Goal: Information Seeking & Learning: Learn about a topic

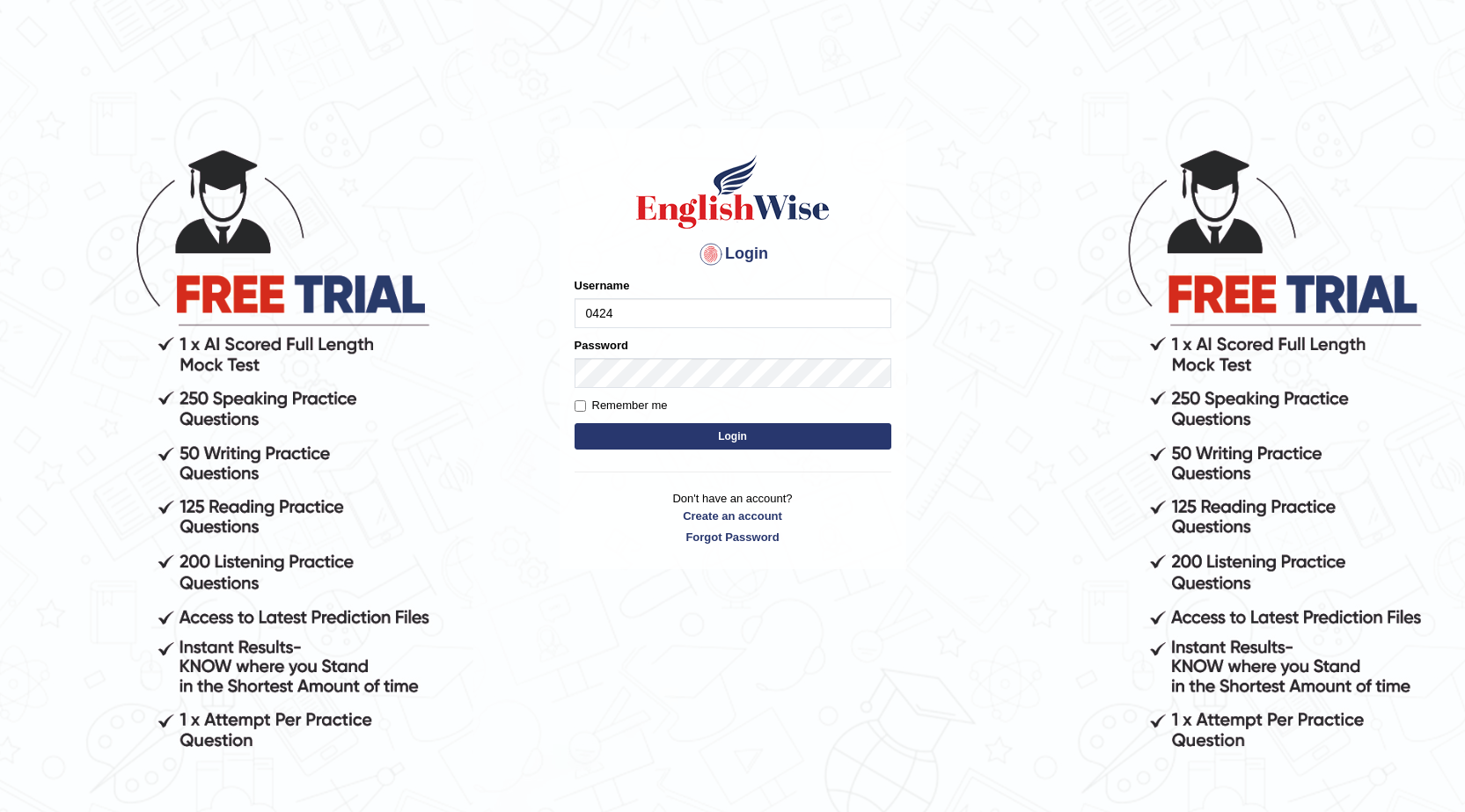
type input "0424979099"
click at [614, 438] on button "Login" at bounding box center [733, 436] width 317 height 26
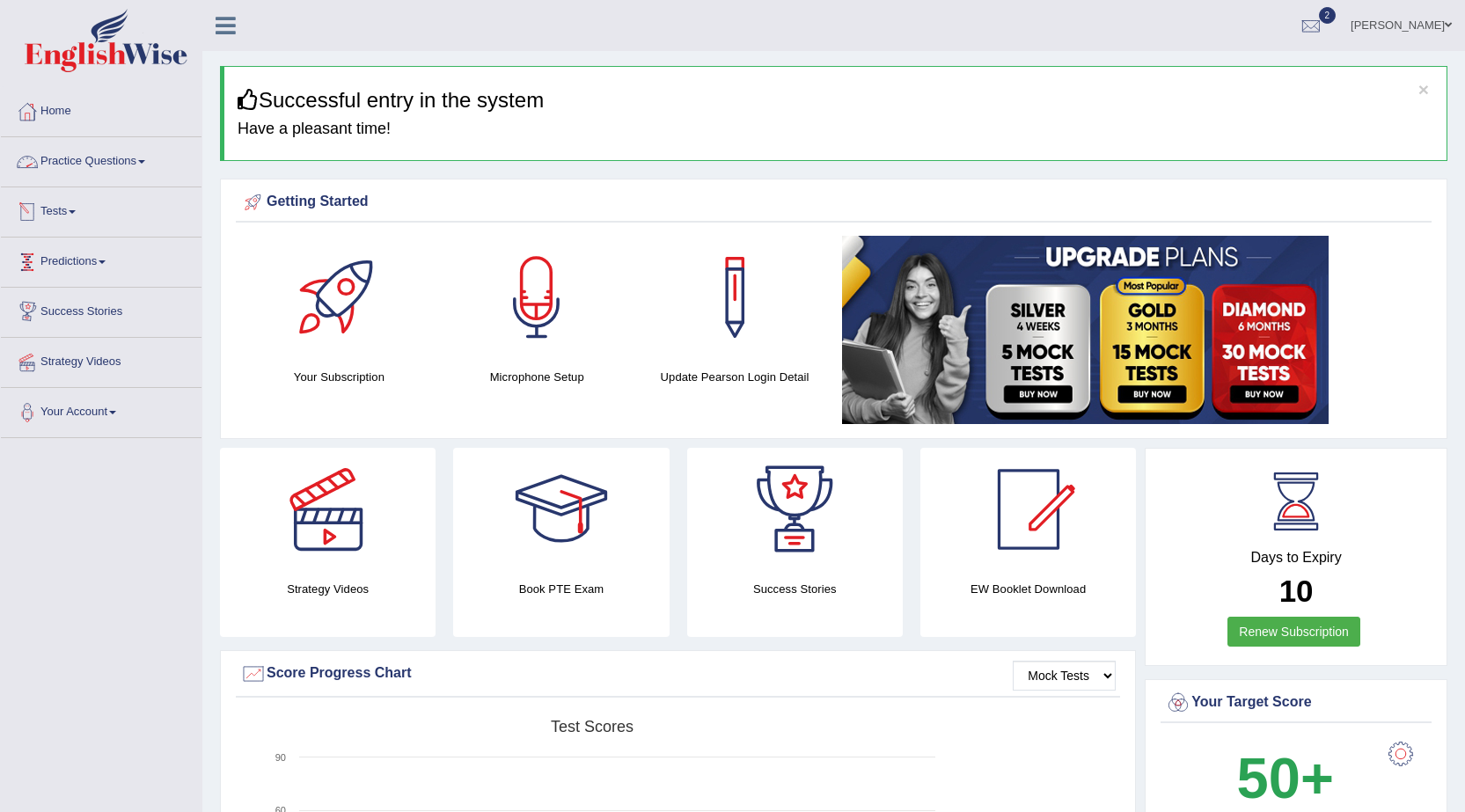
click at [120, 158] on link "Practice Questions" at bounding box center [102, 159] width 201 height 44
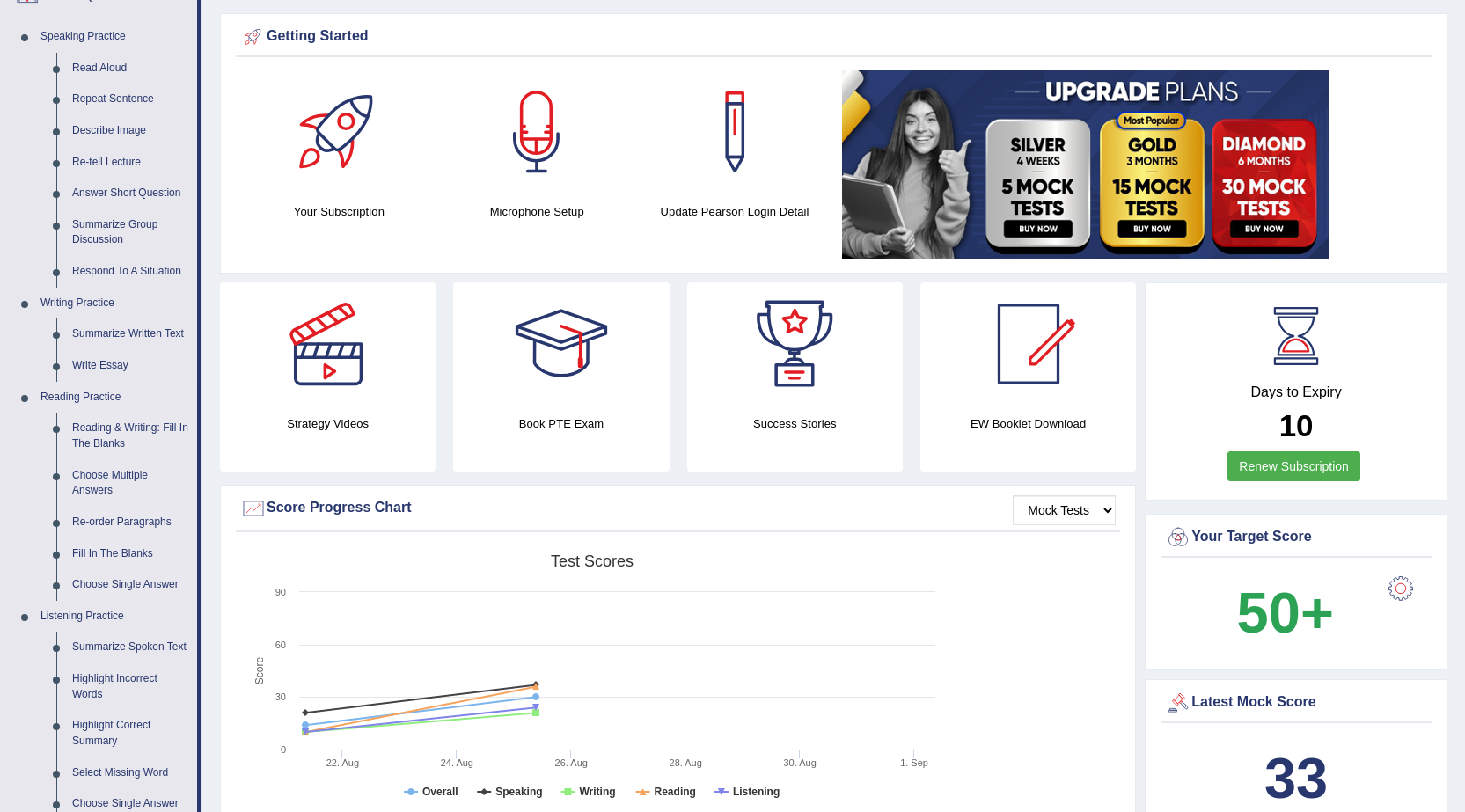
scroll to position [176, 0]
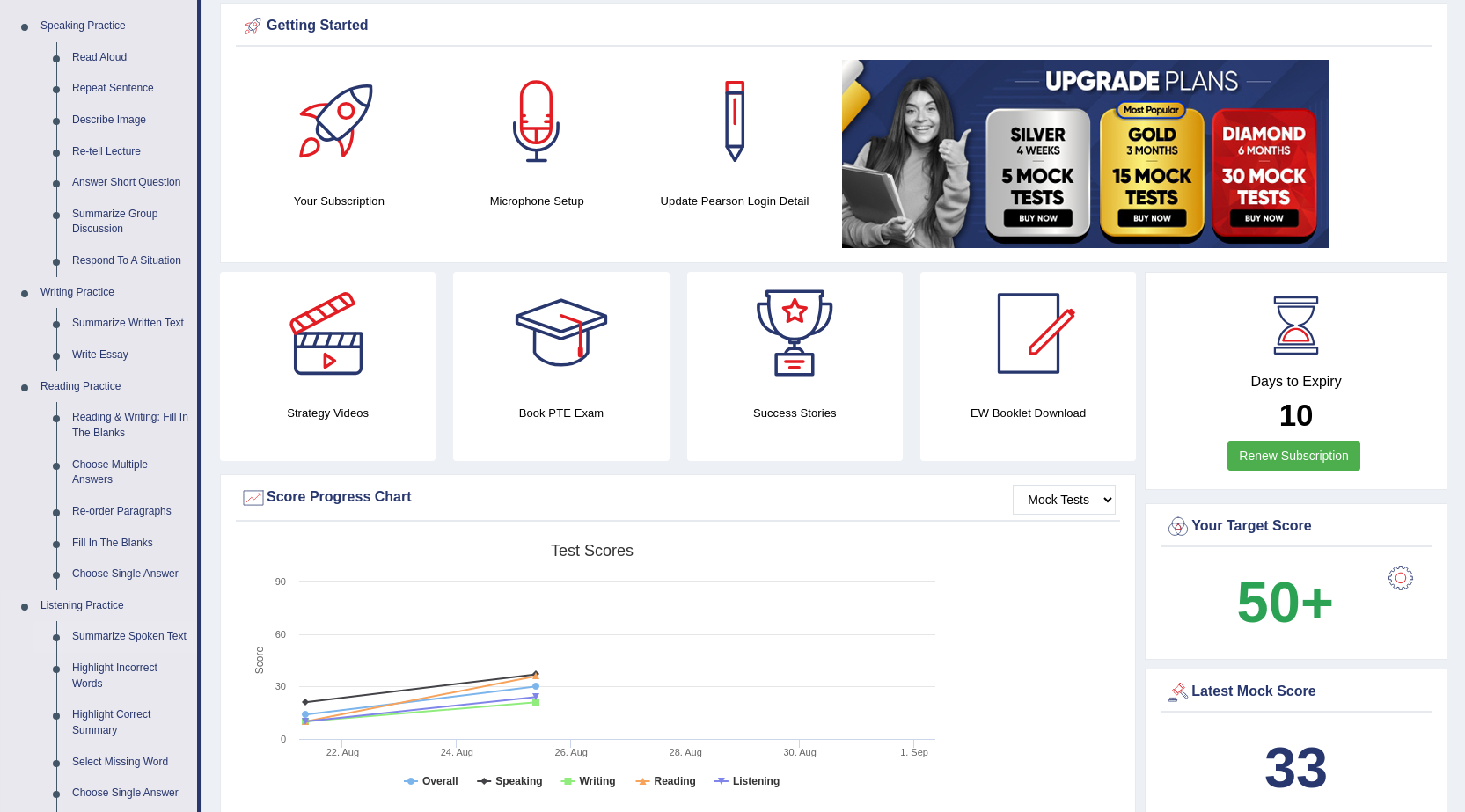
click at [130, 634] on link "Summarize Spoken Text" at bounding box center [131, 636] width 133 height 31
